Goal: Information Seeking & Learning: Check status

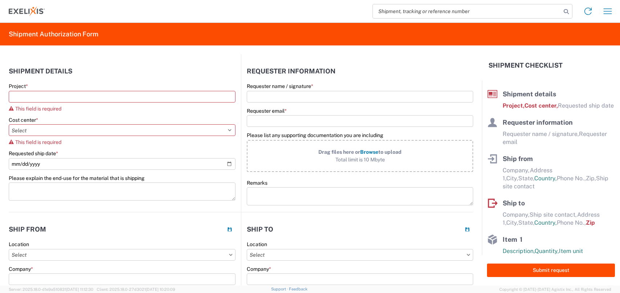
select select "US"
select select "KGS"
select select "USD"
select select "IN"
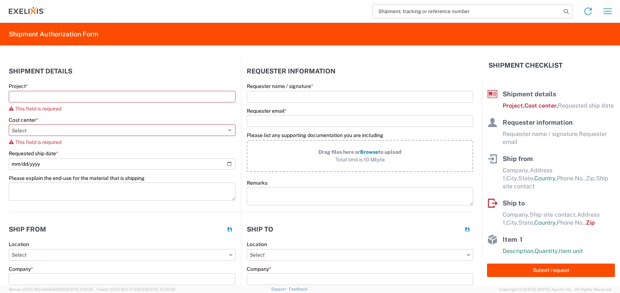
select select "EA"
select select "USD"
select select "US"
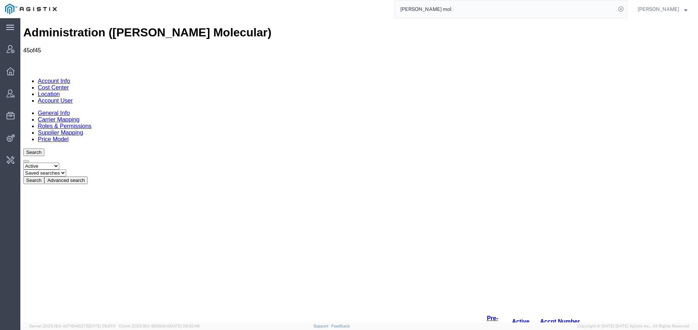
scroll to position [257, 0]
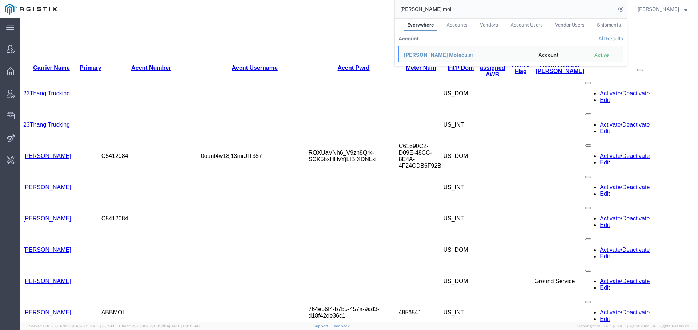
drag, startPoint x: 440, startPoint y: 10, endPoint x: 322, endPoint y: -10, distance: 120.1
click at [322, 0] on html "main_menu Created with Sketch. Collapse Menu Account Manager Overview Vendor Ma…" at bounding box center [349, 165] width 698 height 330
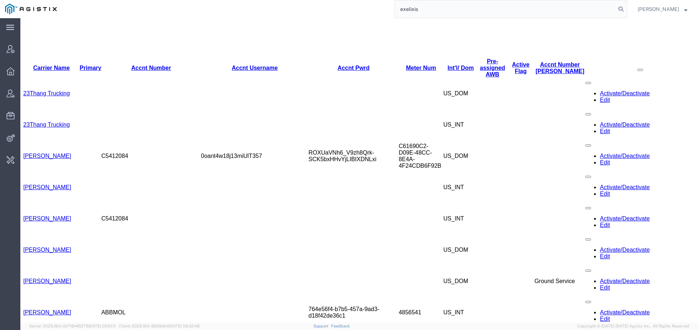
type input "exelixis"
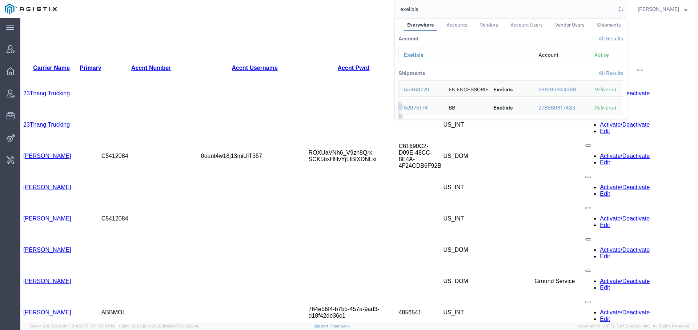
click at [416, 52] on span "Exelixis" at bounding box center [413, 55] width 19 height 6
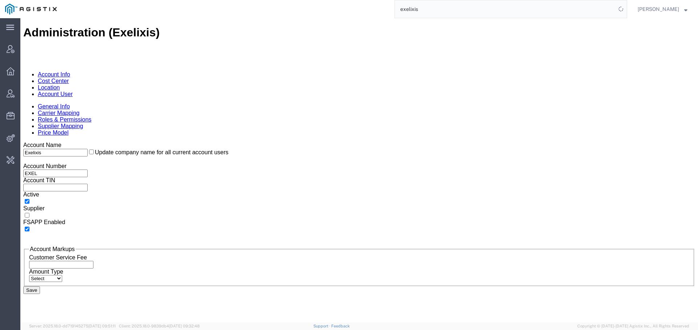
click at [73, 91] on link "Account User" at bounding box center [55, 94] width 35 height 6
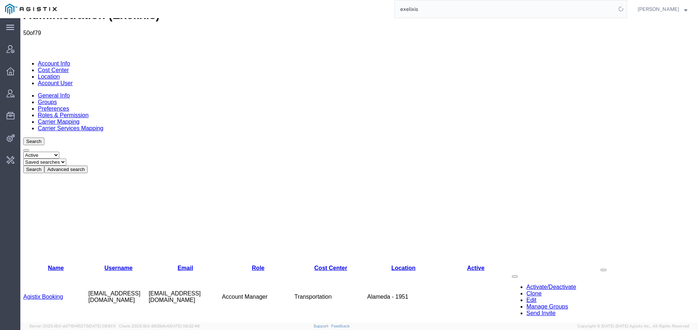
scroll to position [34, 0]
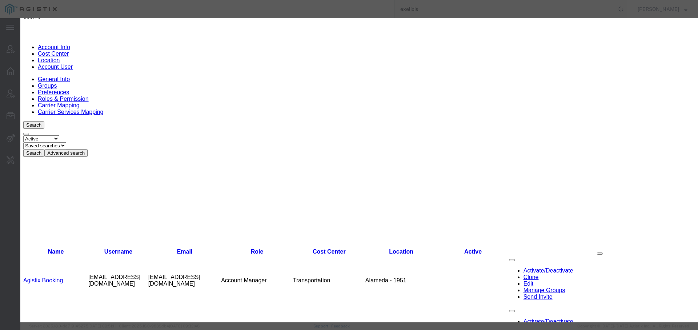
select select "COSTCENTER"
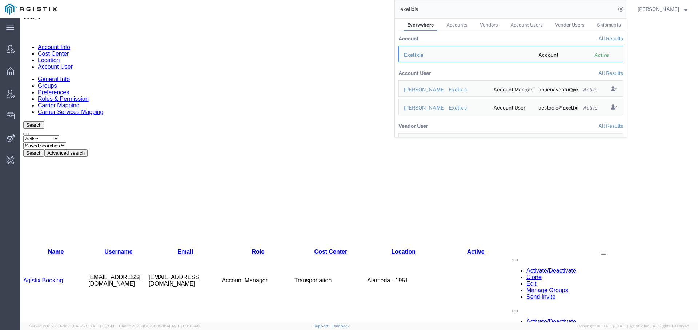
click at [406, 9] on input "exelixis" at bounding box center [505, 8] width 221 height 17
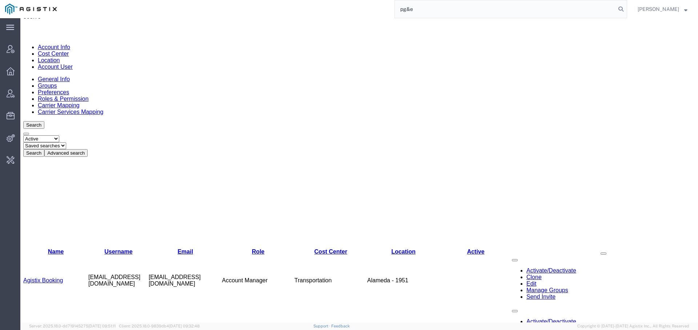
type input "pg&e"
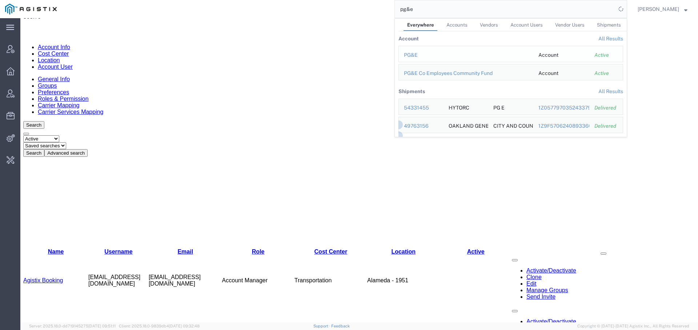
click at [406, 53] on div "PG&E" at bounding box center [466, 55] width 124 height 8
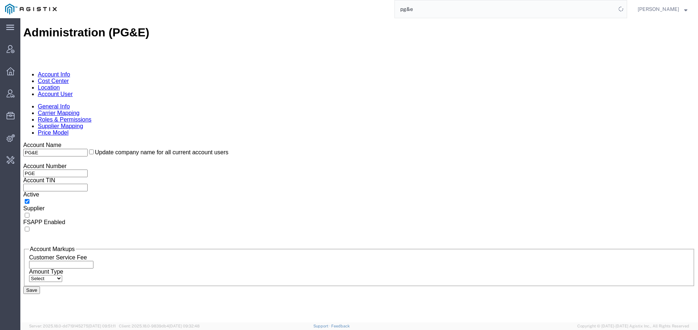
click at [73, 91] on link "Account User" at bounding box center [55, 94] width 35 height 6
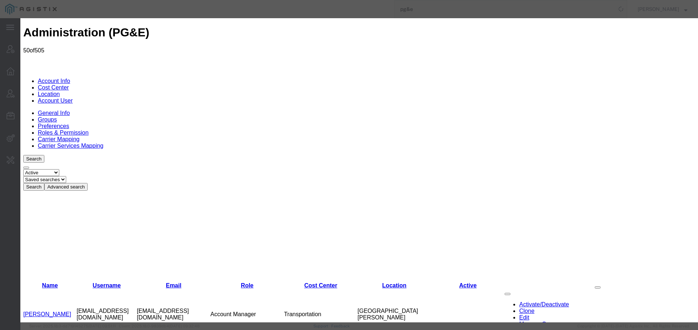
select select "COSTCENTER"
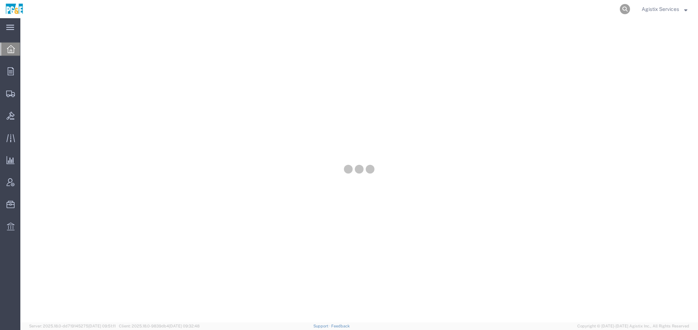
click at [625, 10] on icon at bounding box center [624, 9] width 10 height 10
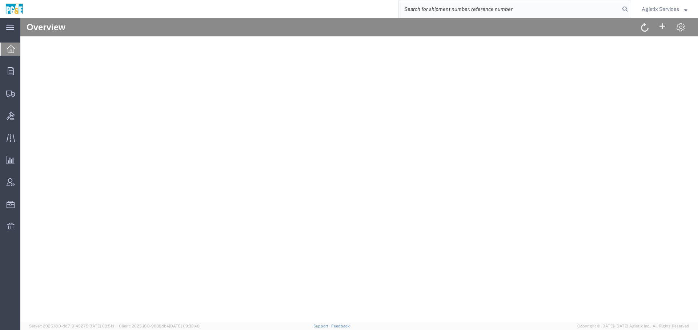
type input "t"
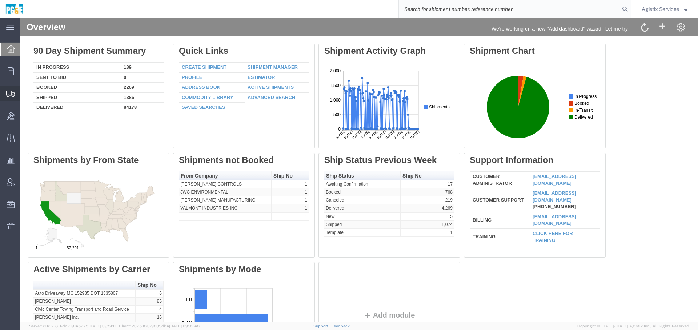
click at [11, 96] on icon at bounding box center [10, 93] width 9 height 7
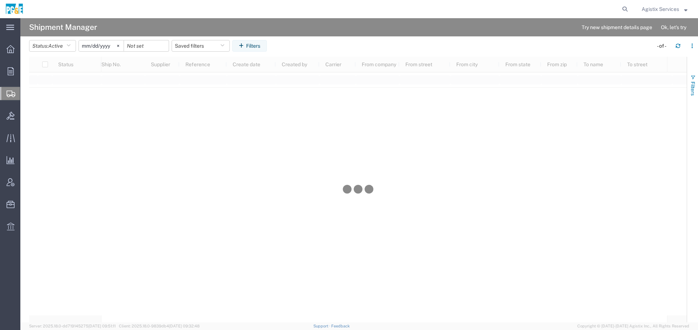
click at [694, 83] on span "Filters" at bounding box center [693, 88] width 6 height 14
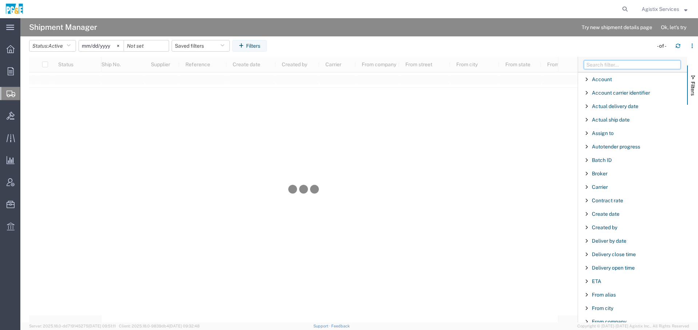
click at [601, 60] on input "Filter Columns Input" at bounding box center [632, 64] width 97 height 9
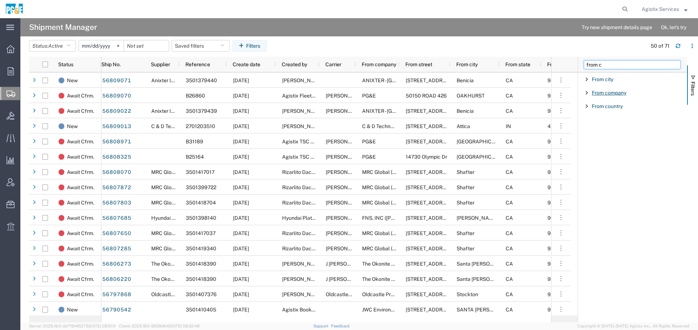
type input "from c"
click at [607, 94] on span "From company" at bounding box center [609, 93] width 35 height 6
type input "transformer tech"
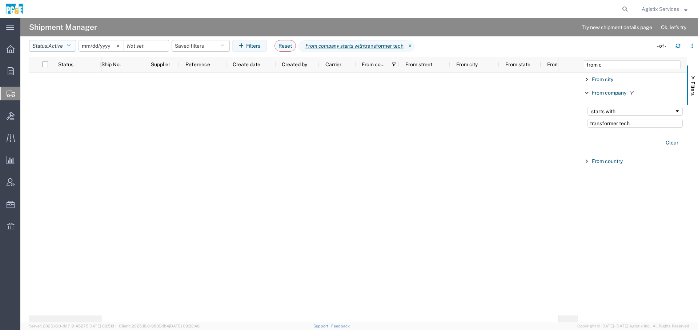
click at [67, 45] on button "Status: Active" at bounding box center [52, 46] width 47 height 12
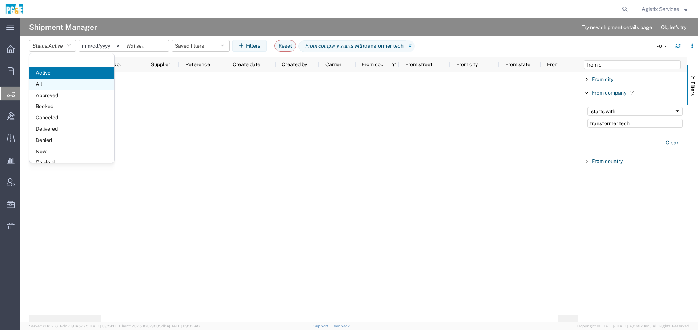
click at [64, 83] on span "All" at bounding box center [71, 83] width 85 height 11
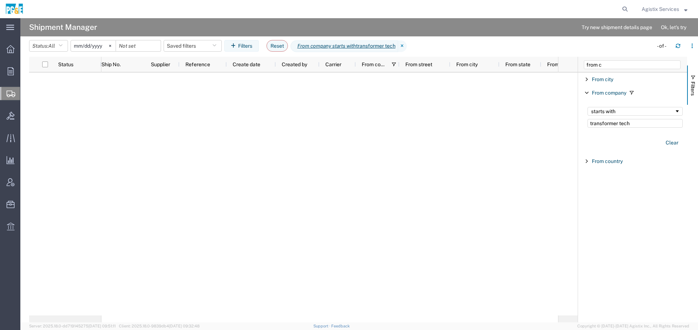
click at [82, 44] on input "[DATE]" at bounding box center [93, 45] width 45 height 11
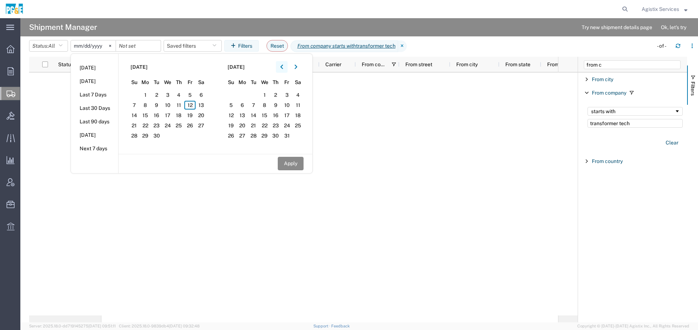
click at [286, 65] on button "button" at bounding box center [282, 67] width 12 height 12
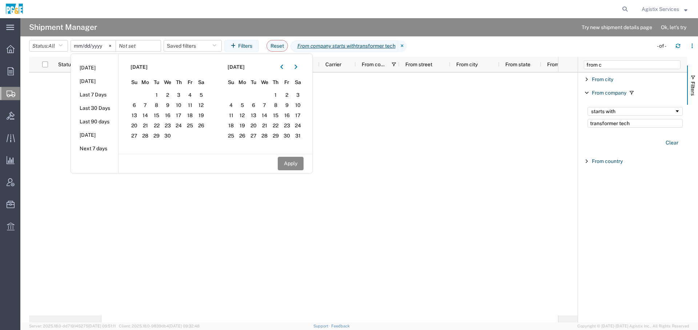
click at [159, 89] on section "[DATE] Su Mo Tu We Th Fr Sa 30 31 1 2 3 4 5 6 7 8 9 10 11 12 13 14 15 16 17 18 …" at bounding box center [166, 104] width 97 height 100
click at [159, 91] on span "1" at bounding box center [156, 94] width 11 height 9
click at [290, 165] on button "Apply" at bounding box center [291, 163] width 26 height 13
type input "[DATE]"
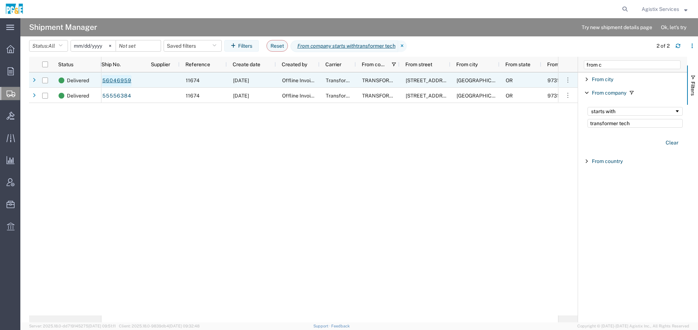
click at [123, 78] on link "56046959" at bounding box center [117, 81] width 30 height 12
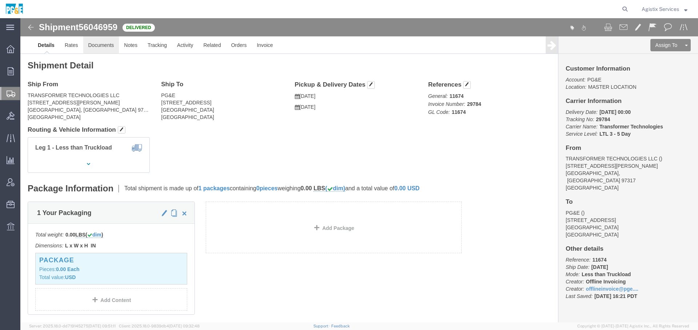
click link "Documents"
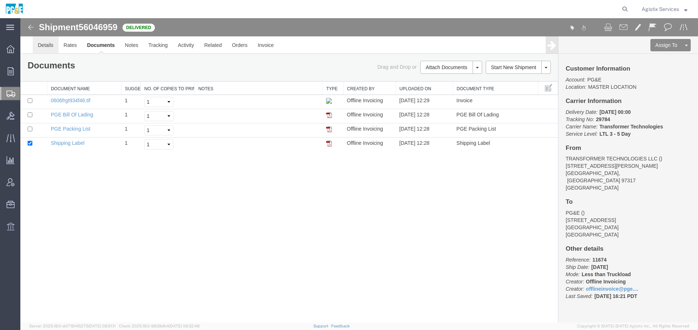
click at [51, 46] on link "Details" at bounding box center [46, 44] width 26 height 17
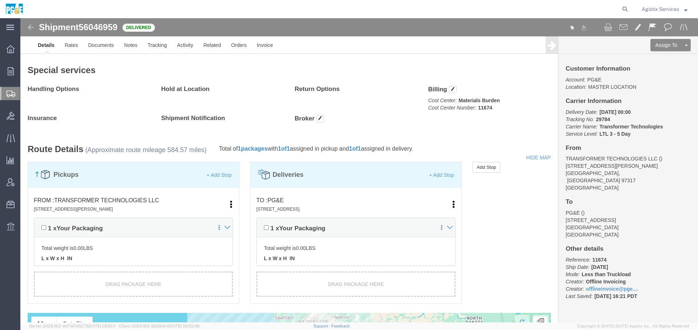
scroll to position [268, 0]
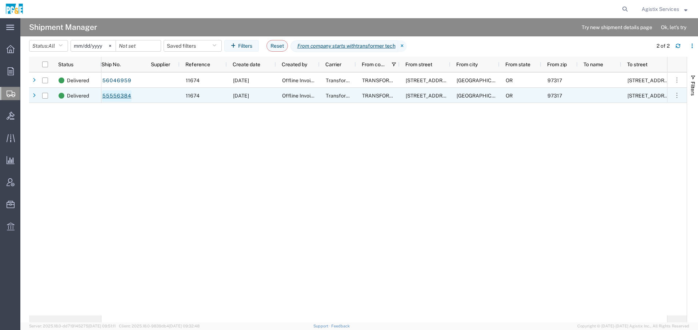
click at [122, 95] on link "55556384" at bounding box center [117, 96] width 30 height 12
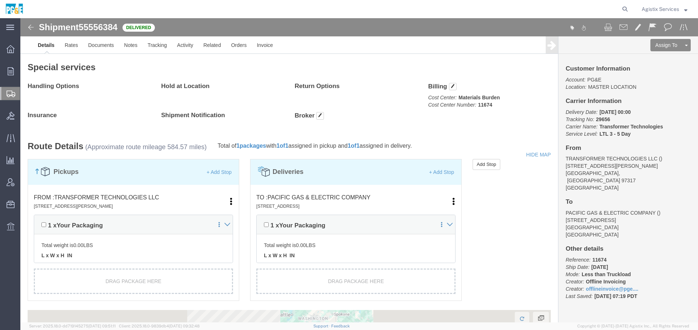
scroll to position [273, 0]
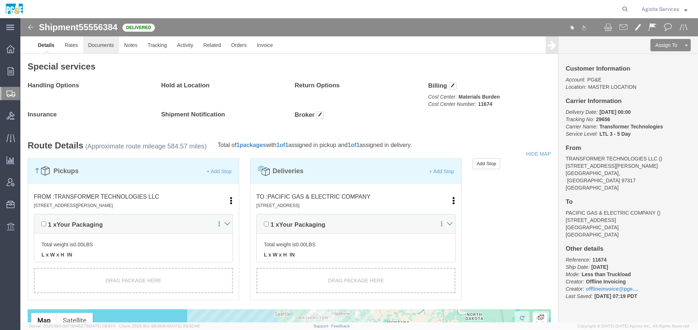
click link "Documents"
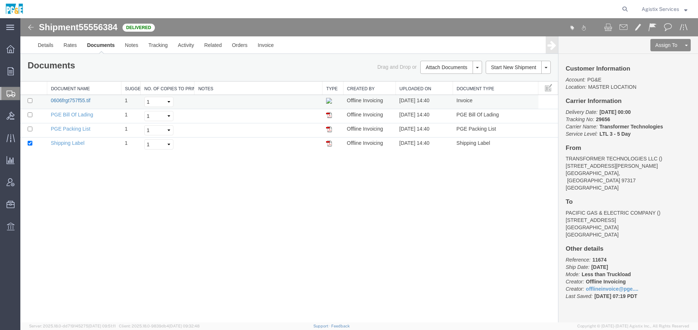
click at [76, 99] on link "0606frgt757f55.tif" at bounding box center [71, 100] width 40 height 6
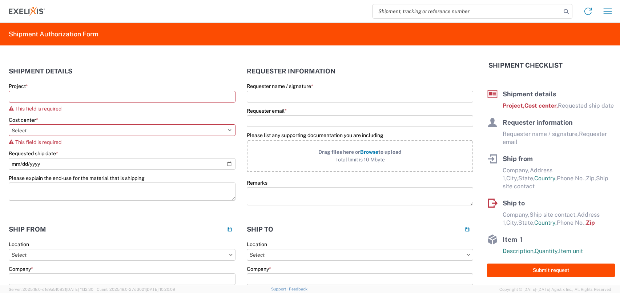
select select "US"
select select "KGS"
select select "USD"
select select "IN"
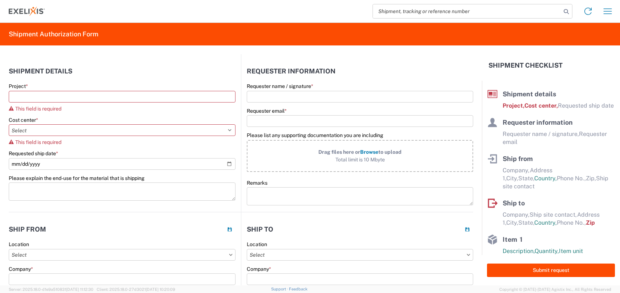
select select "EA"
select select "USD"
select select "US"
